Goal: Communication & Community: Answer question/provide support

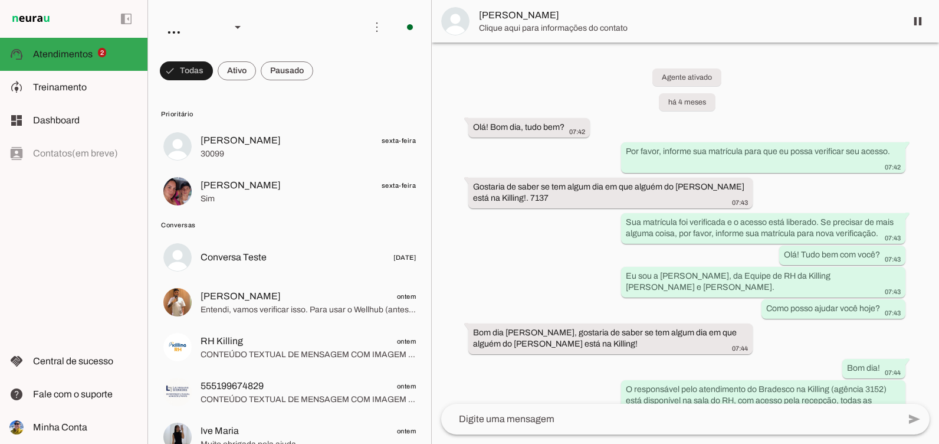
scroll to position [3403, 0]
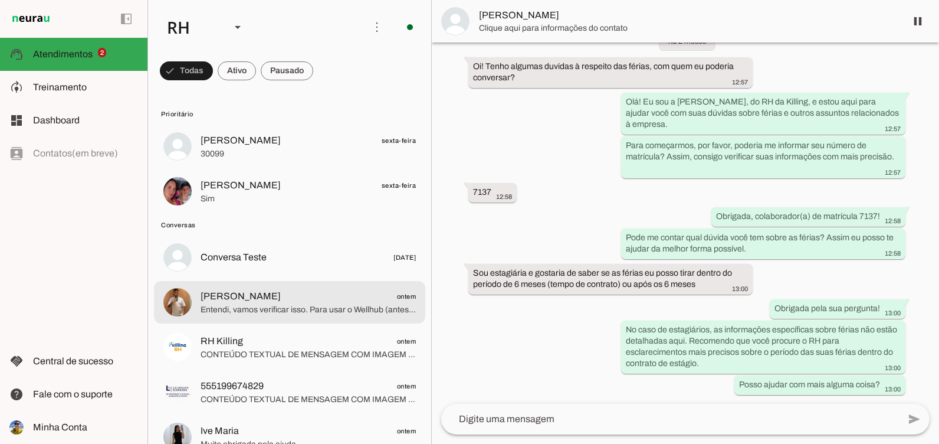
click at [314, 291] on span "[PERSON_NAME] ontem" at bounding box center [308, 296] width 215 height 15
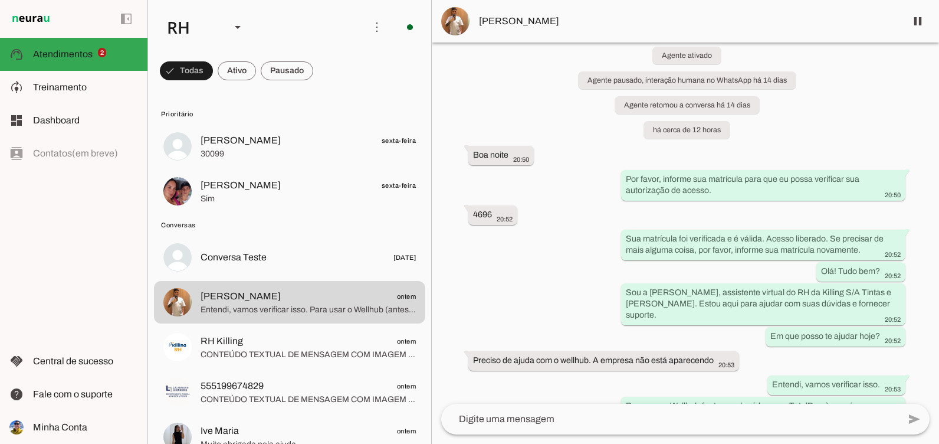
scroll to position [396, 0]
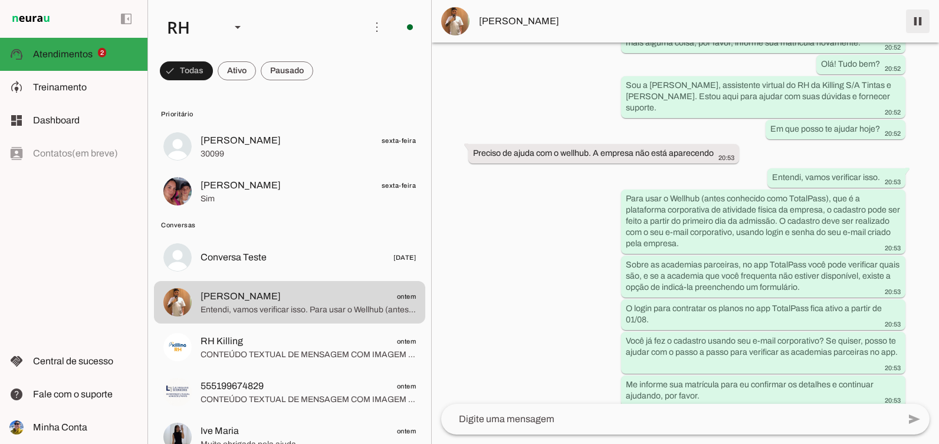
click at [913, 21] on span at bounding box center [918, 21] width 28 height 28
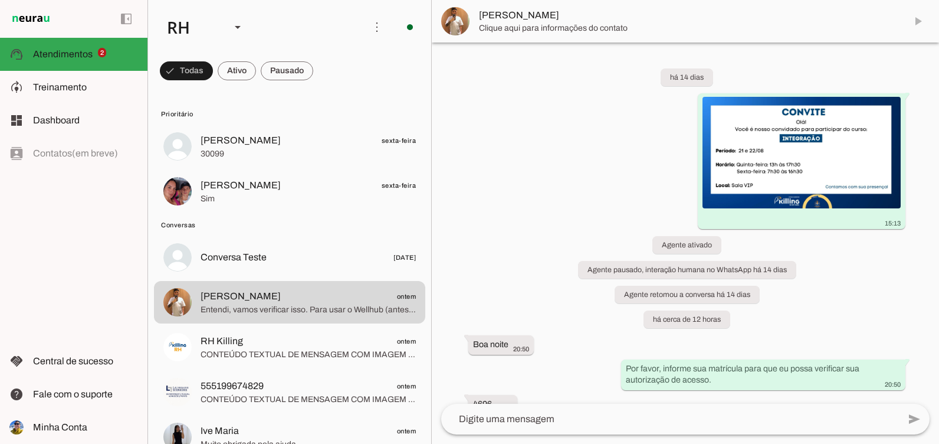
click at [917, 27] on md-item "[PERSON_NAME]" at bounding box center [685, 21] width 507 height 42
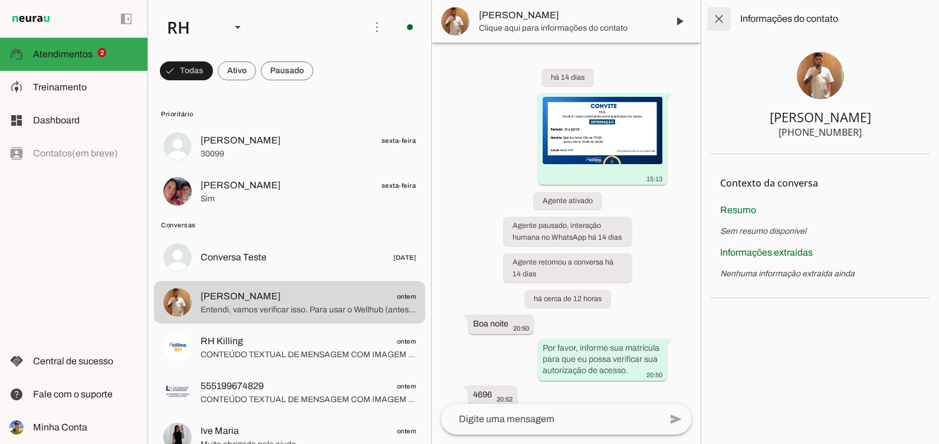
click at [724, 11] on span at bounding box center [719, 19] width 28 height 28
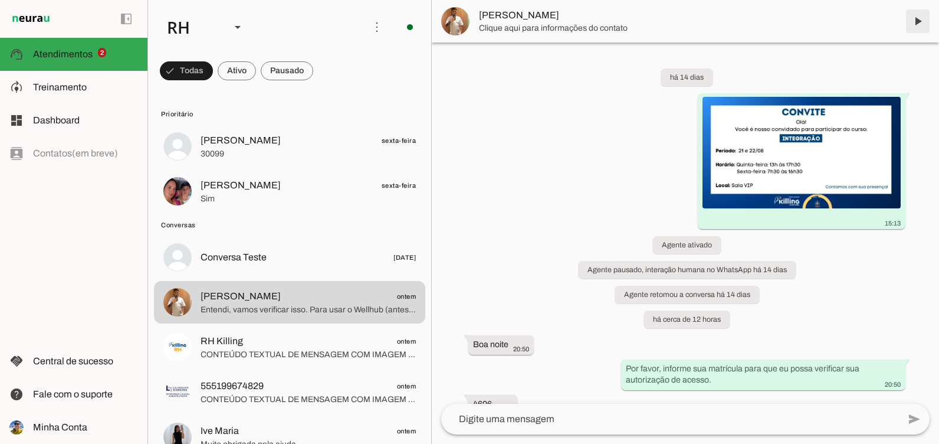
click at [918, 21] on span at bounding box center [918, 21] width 28 height 28
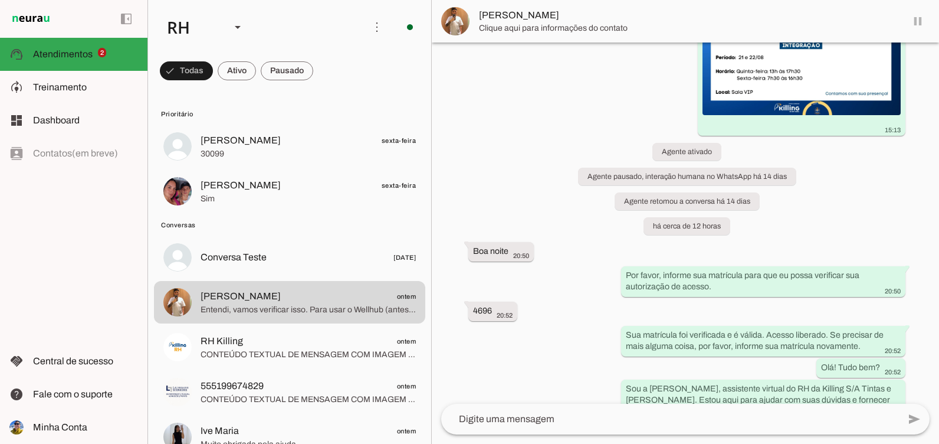
scroll to position [449, 0]
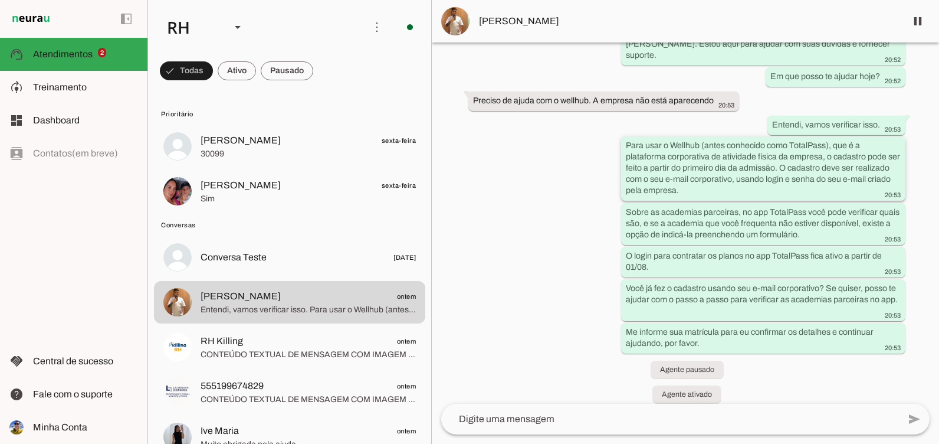
drag, startPoint x: 707, startPoint y: 133, endPoint x: 725, endPoint y: 185, distance: 55.4
click at [725, 185] on div "Para usar o Wellhub (antes conhecido como TotalPass), que é a plataforma corpor…" at bounding box center [763, 170] width 275 height 60
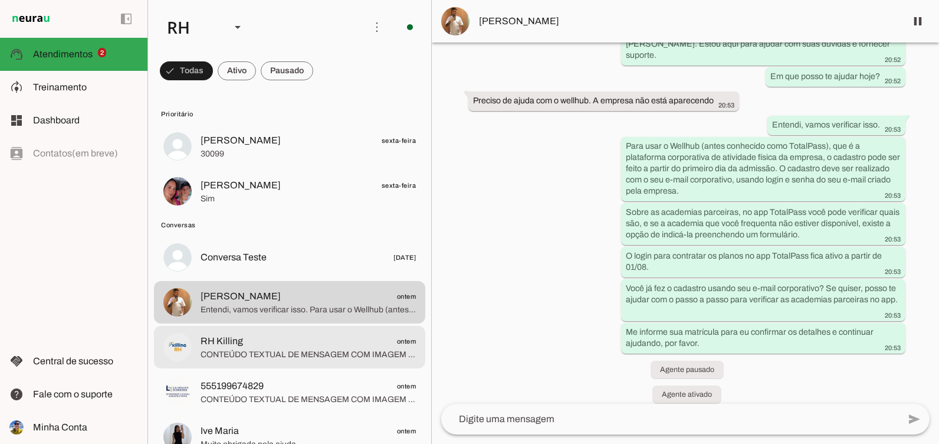
drag, startPoint x: 314, startPoint y: 363, endPoint x: 314, endPoint y: 373, distance: 9.4
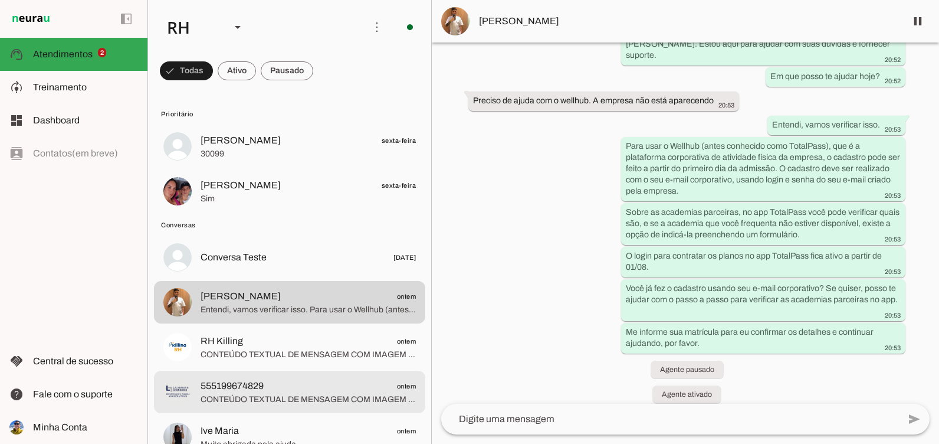
click at [317, 357] on span "CONTEÚDO TEXTUAL DE MENSAGEM COM IMAGEM (URL [URL][DOMAIN_NAME]) : [PERSON_NAME]" at bounding box center [308, 355] width 215 height 12
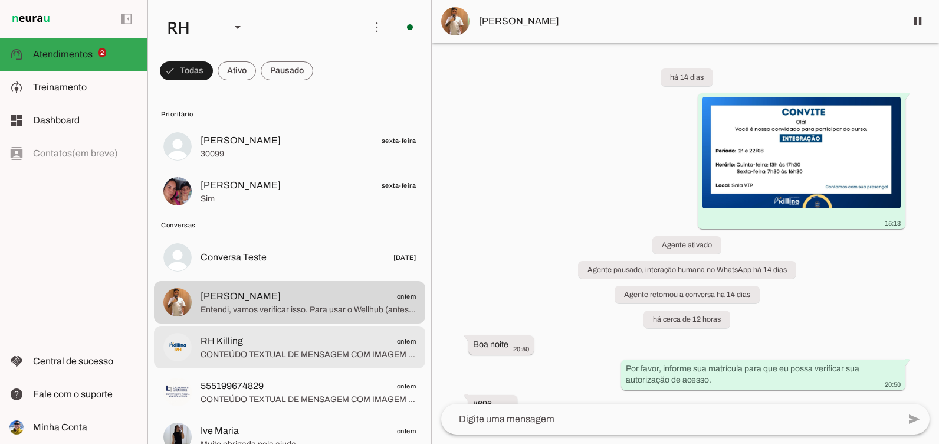
click at [301, 313] on span "Entendi, vamos verificar isso. Para usar o Wellhub (antes conhecido como TotalP…" at bounding box center [308, 310] width 215 height 12
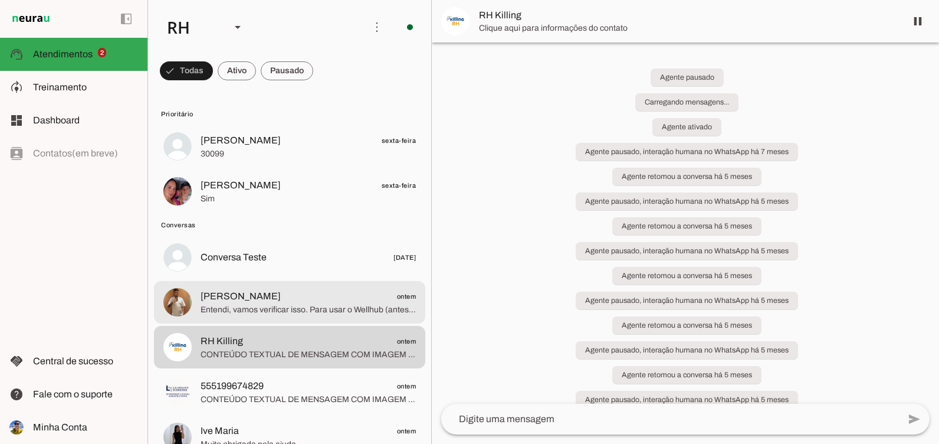
click at [225, 166] on md-item "[PERSON_NAME] sexta-feira 30099" at bounding box center [289, 146] width 271 height 42
click at [223, 145] on span "[PERSON_NAME]" at bounding box center [241, 140] width 80 height 14
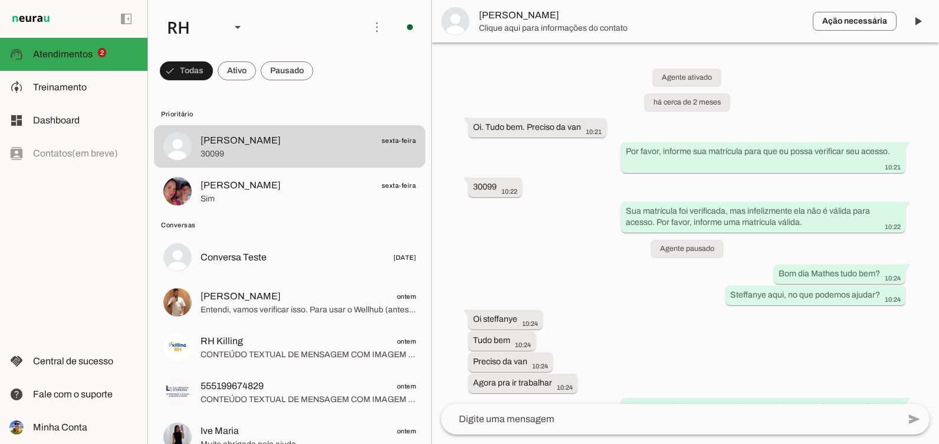
scroll to position [8395, 0]
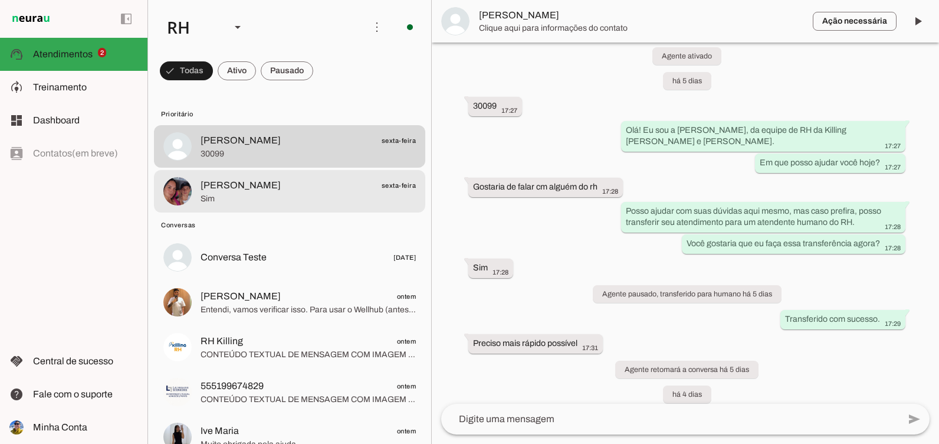
click at [222, 193] on span "Sim" at bounding box center [308, 199] width 215 height 12
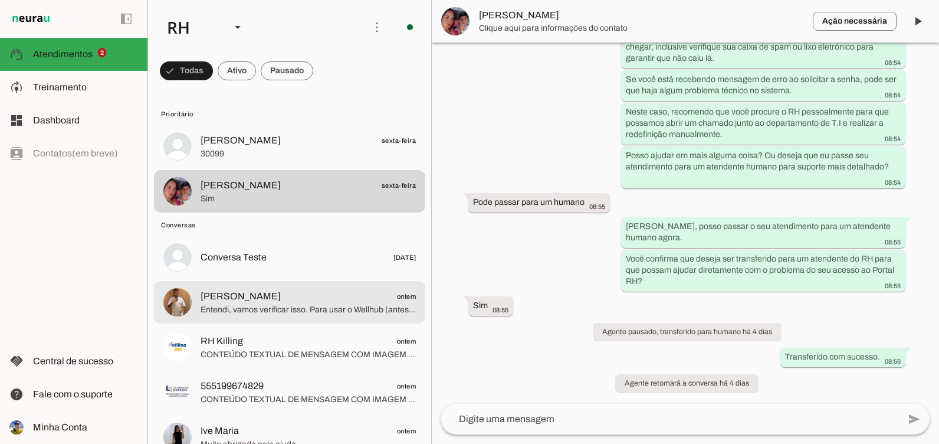
click at [275, 161] on div at bounding box center [308, 146] width 215 height 29
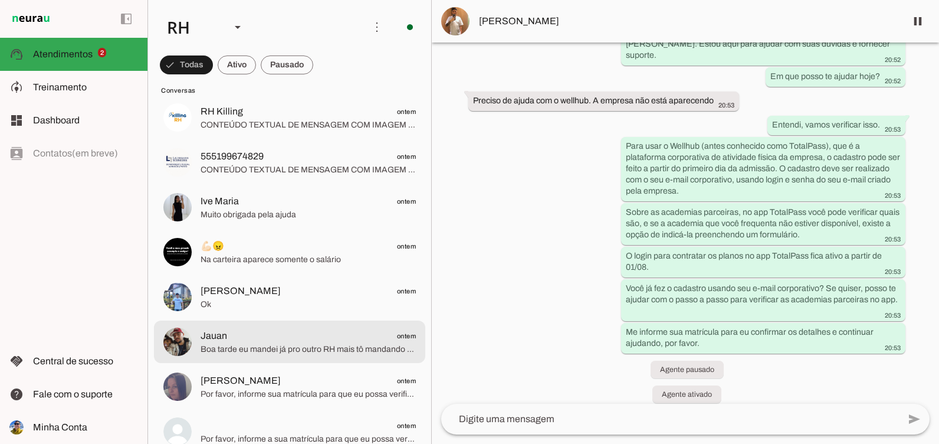
scroll to position [236, 0]
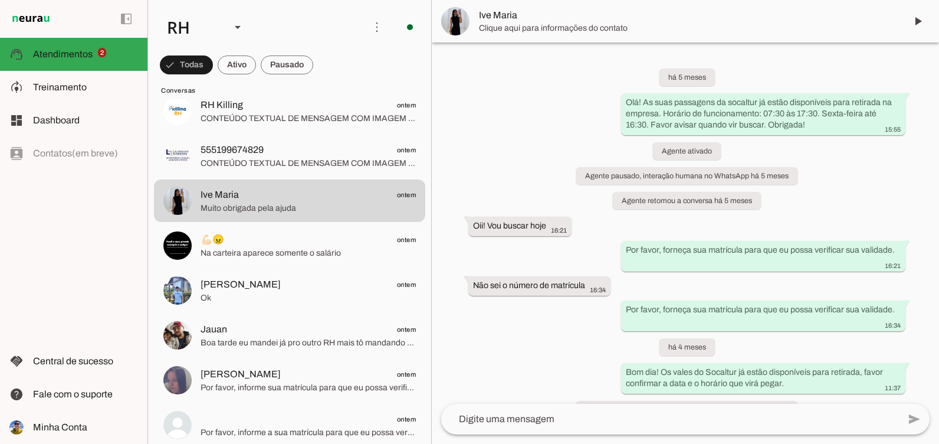
scroll to position [4323, 0]
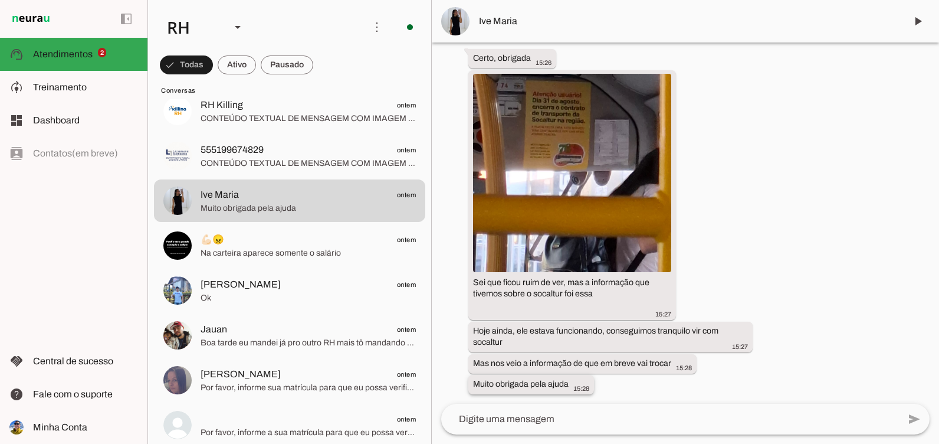
drag, startPoint x: 467, startPoint y: 364, endPoint x: 580, endPoint y: 389, distance: 115.9
click at [580, 389] on div "há 5 meses Olá! As suas passagens da socaltur já estão disponíveis para retirad…" at bounding box center [685, 222] width 507 height 361
drag, startPoint x: 580, startPoint y: 389, endPoint x: 614, endPoint y: 388, distance: 33.0
click at [614, 388] on div "há 5 meses Olá! As suas passagens da socaltur já estão disponíveis para retirad…" at bounding box center [685, 222] width 507 height 361
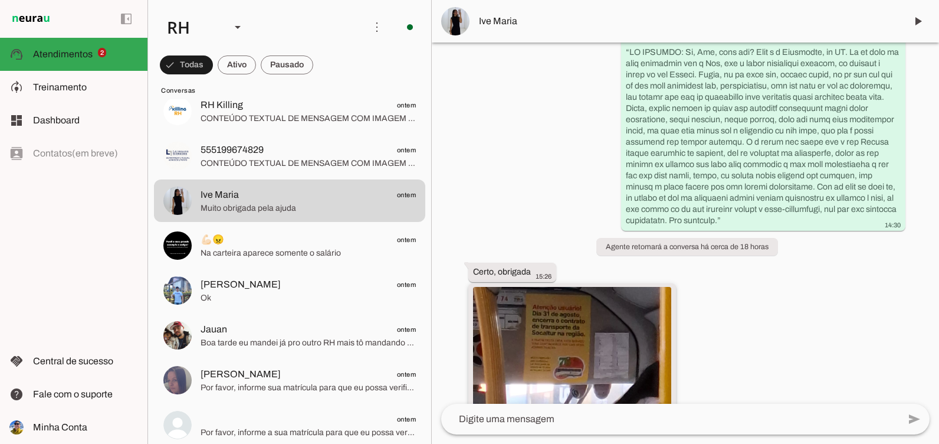
scroll to position [4121, 0]
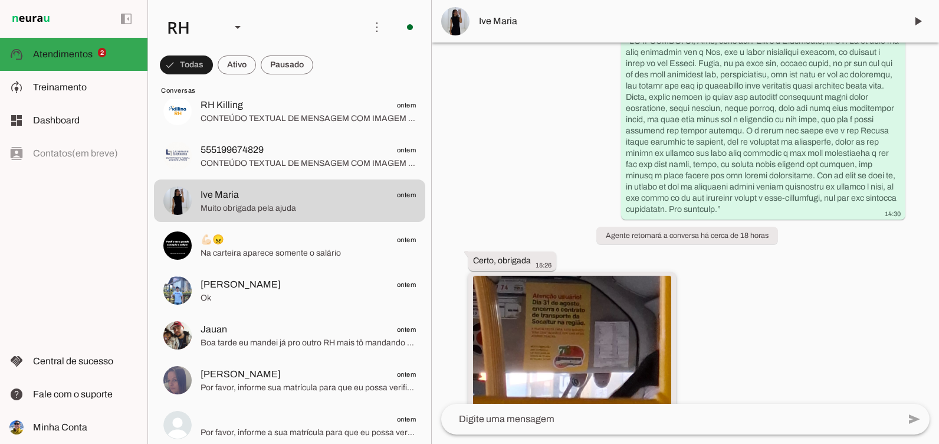
click at [598, 366] on img at bounding box center [572, 374] width 198 height 198
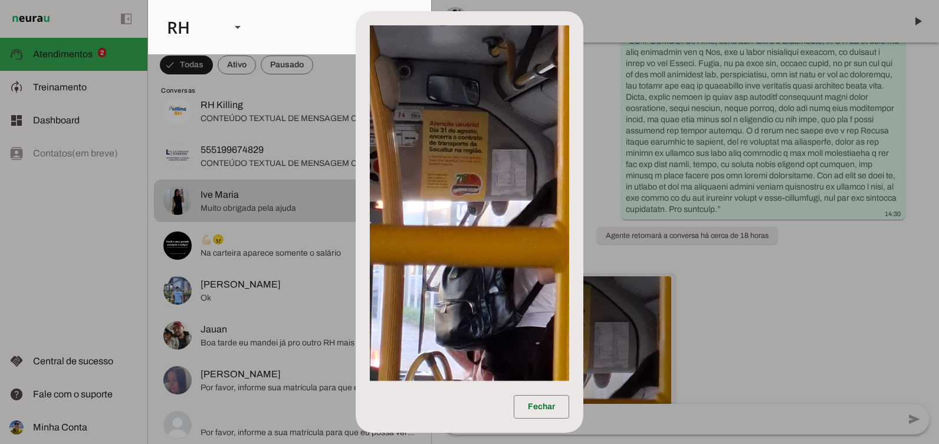
click at [473, 263] on img at bounding box center [469, 202] width 199 height 355
click at [496, 298] on img at bounding box center [469, 202] width 199 height 355
click at [583, 307] on dialog "Fechar" at bounding box center [470, 221] width 228 height 421
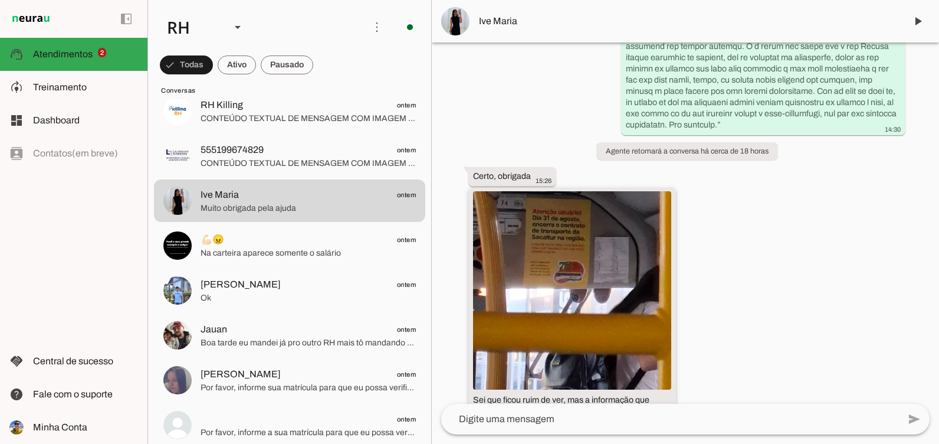
scroll to position [4323, 0]
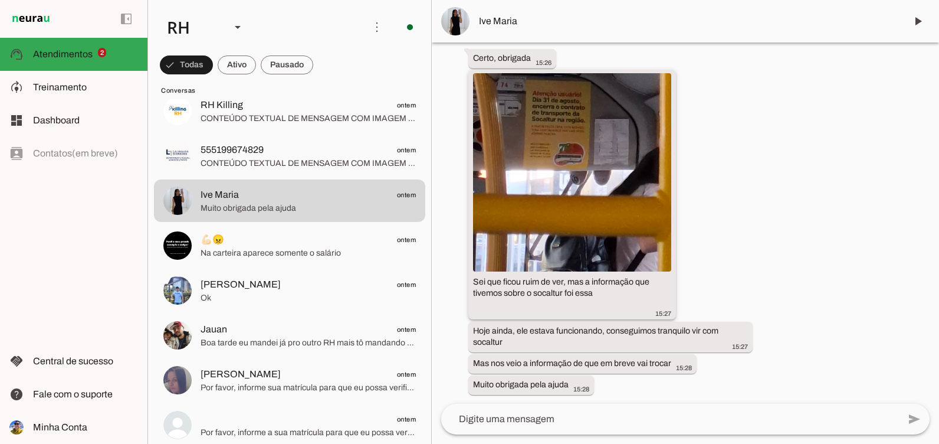
click at [524, 211] on img at bounding box center [572, 172] width 198 height 198
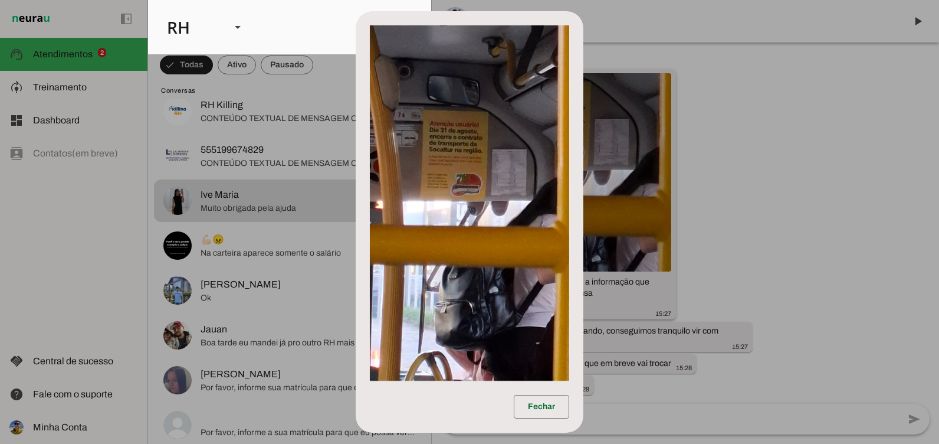
click at [524, 211] on img at bounding box center [469, 202] width 199 height 355
click at [583, 281] on dialog "Fechar" at bounding box center [470, 221] width 228 height 421
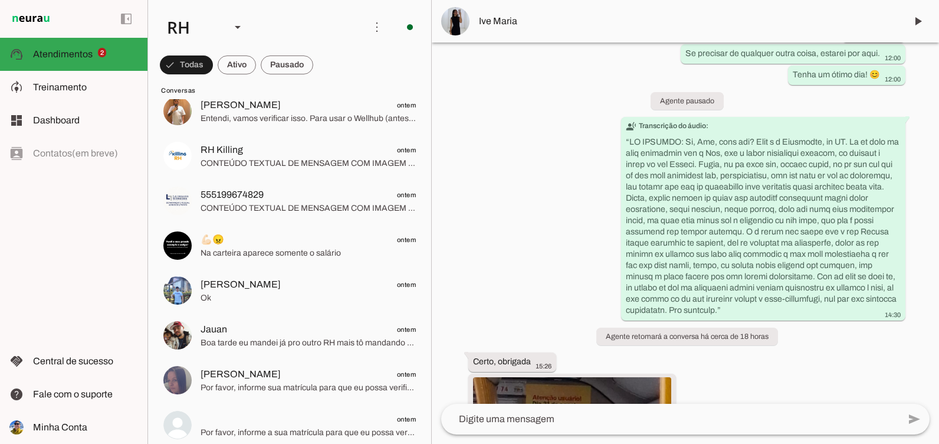
scroll to position [4031, 0]
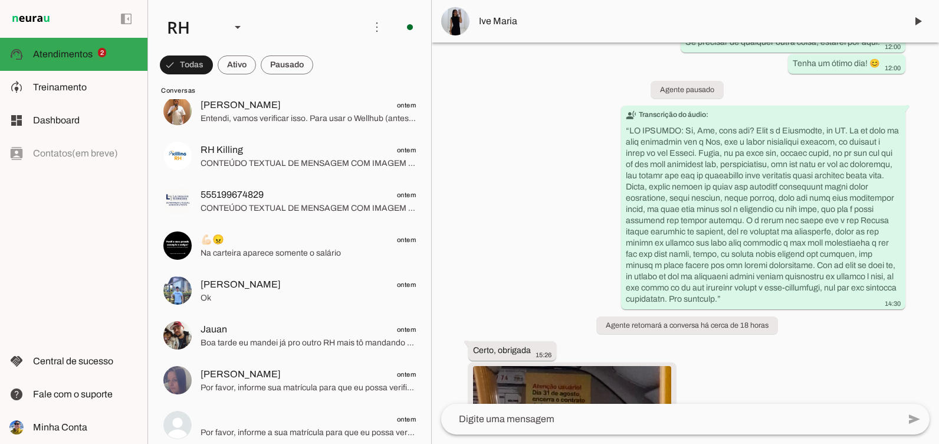
click at [848, 369] on div "há 5 meses Olá! As suas passagens da socaltur já estão disponíveis para retirad…" at bounding box center [685, 222] width 507 height 361
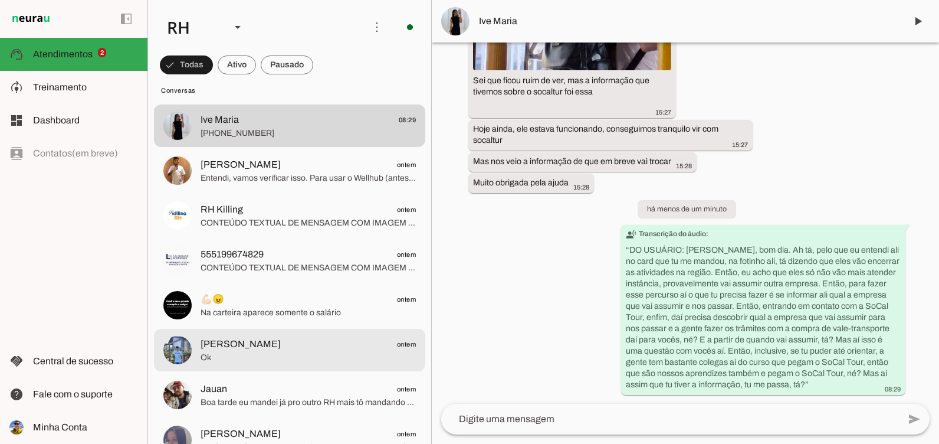
scroll to position [0, 0]
